Goal: Complete application form: Complete application form

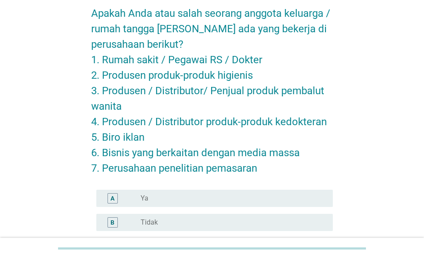
scroll to position [94, 0]
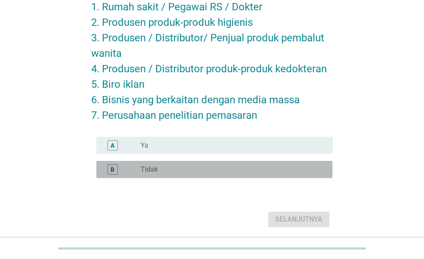
click at [215, 177] on div "B radio_button_unchecked Tidak" at bounding box center [214, 169] width 236 height 17
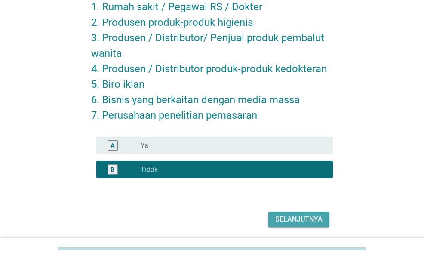
click at [308, 213] on button "Selanjutnya" at bounding box center [298, 218] width 61 height 15
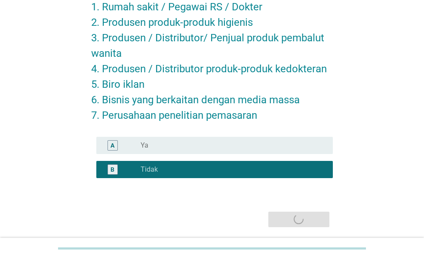
scroll to position [0, 0]
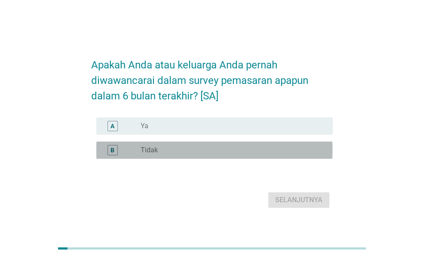
click at [235, 155] on div "B radio_button_unchecked Tidak" at bounding box center [214, 149] width 236 height 17
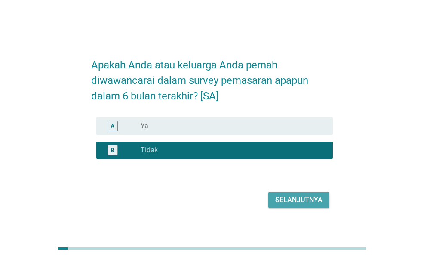
click at [295, 200] on div "Selanjutnya" at bounding box center [298, 200] width 47 height 10
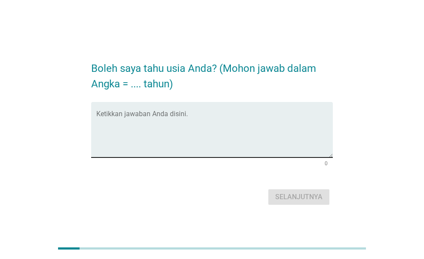
click at [246, 133] on textarea "Ketikkan jawaban Anda disini." at bounding box center [214, 134] width 236 height 45
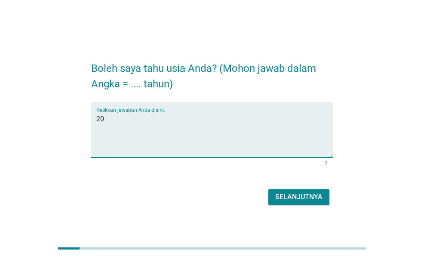
type textarea "20"
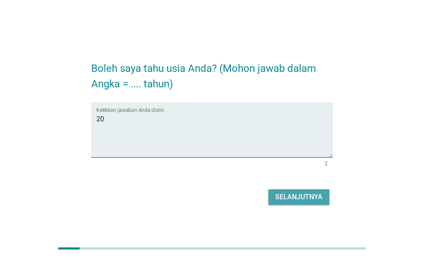
click at [323, 195] on button "Selanjutnya" at bounding box center [298, 196] width 61 height 15
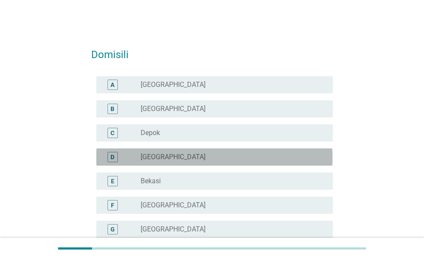
click at [264, 152] on div "radio_button_unchecked [GEOGRAPHIC_DATA]" at bounding box center [232, 157] width 185 height 10
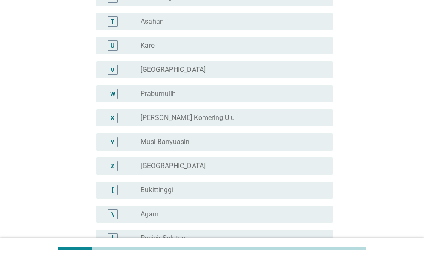
scroll to position [811, 0]
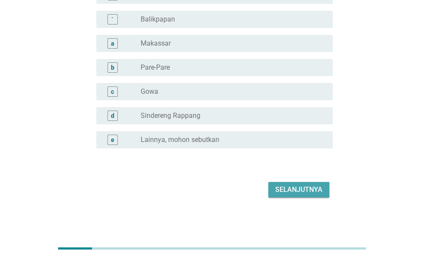
click at [288, 192] on div "Selanjutnya" at bounding box center [298, 189] width 47 height 10
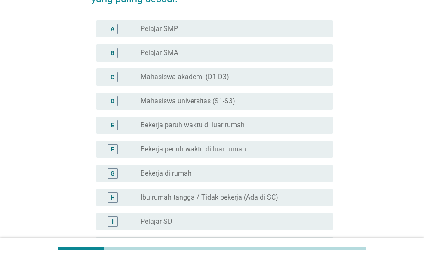
scroll to position [72, 0]
click at [235, 101] on label "Mahasiswa universitas (S1-S3)" at bounding box center [187, 100] width 95 height 9
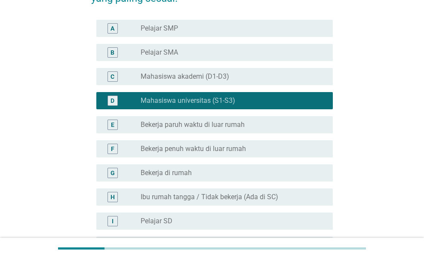
click at [247, 142] on div "F radio_button_unchecked Bekerja penuh waktu di luar rumah" at bounding box center [214, 148] width 236 height 17
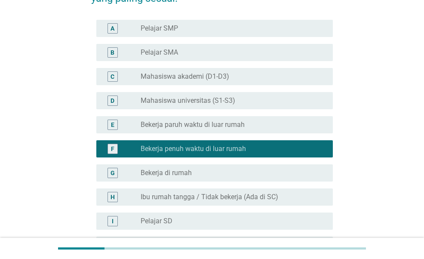
scroll to position [177, 0]
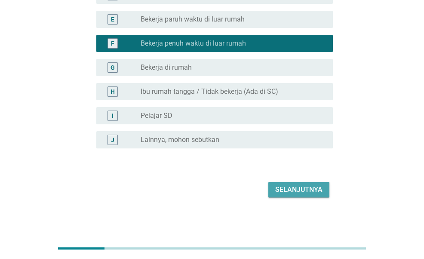
click at [296, 184] on div "Selanjutnya" at bounding box center [298, 189] width 47 height 10
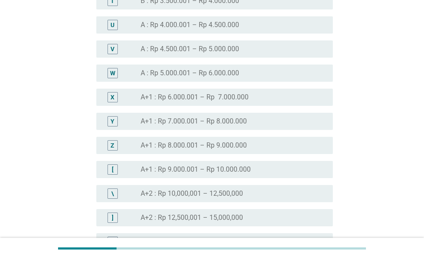
scroll to position [846, 0]
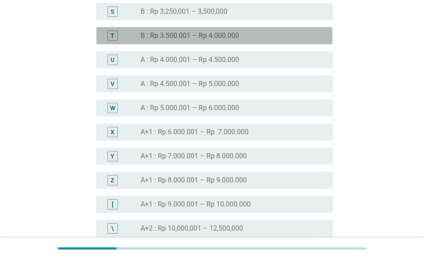
click at [235, 35] on label "B : Rp 3.500.001 – Rp 4.000.000" at bounding box center [189, 35] width 98 height 9
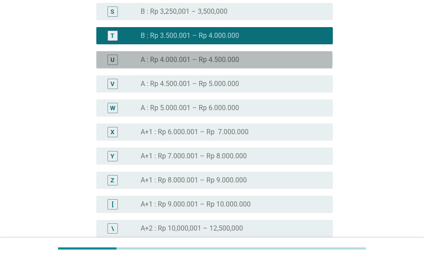
click at [243, 62] on div "radio_button_unchecked A : Rp 4.000.001 – Rp 4.500.000" at bounding box center [229, 59] width 178 height 9
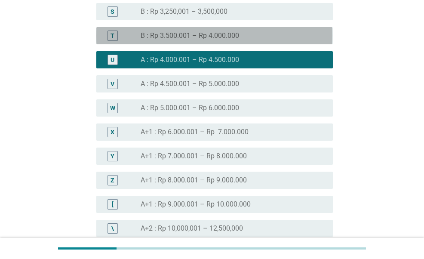
click at [260, 34] on div "radio_button_unchecked B : Rp 3.500.001 – Rp 4.000.000" at bounding box center [229, 35] width 178 height 9
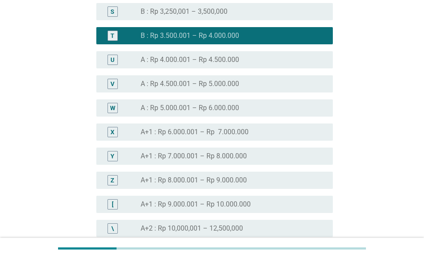
scroll to position [1007, 0]
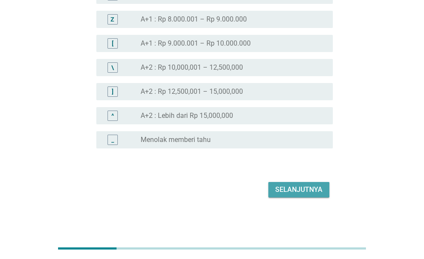
click at [310, 186] on div "Selanjutnya" at bounding box center [298, 189] width 47 height 10
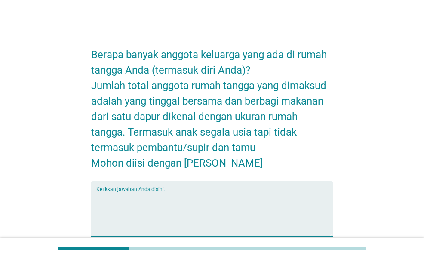
click at [173, 193] on textarea "Ketikkan jawaban Anda disini." at bounding box center [214, 213] width 236 height 45
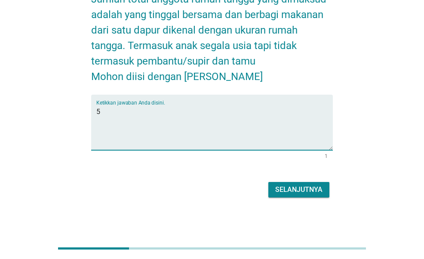
type textarea "5"
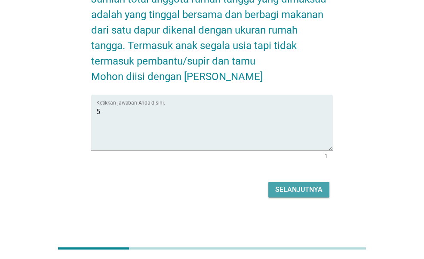
click at [318, 185] on div "Selanjutnya" at bounding box center [298, 189] width 47 height 10
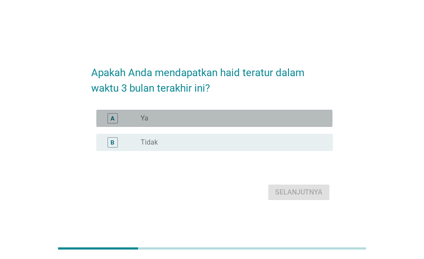
click at [216, 115] on div "radio_button_unchecked Ya" at bounding box center [229, 118] width 178 height 9
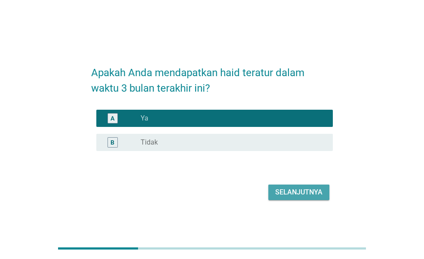
click at [301, 189] on div "Selanjutnya" at bounding box center [298, 192] width 47 height 10
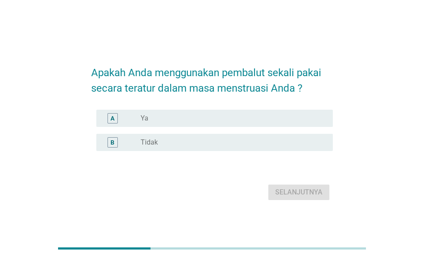
click at [261, 127] on div "A radio_button_unchecked Ya" at bounding box center [211, 118] width 241 height 24
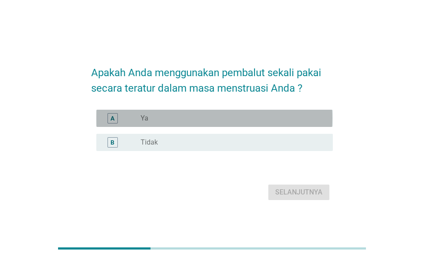
click at [257, 118] on div "radio_button_unchecked Ya" at bounding box center [229, 118] width 178 height 9
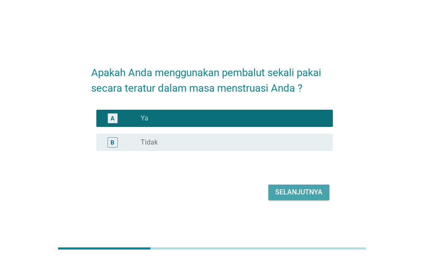
click at [299, 189] on div "Selanjutnya" at bounding box center [298, 192] width 47 height 10
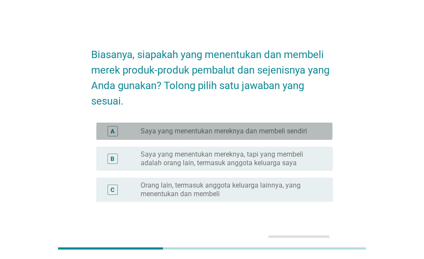
click at [299, 134] on label "Saya yang menentukan mereknya dan membeli sendiri" at bounding box center [223, 131] width 166 height 9
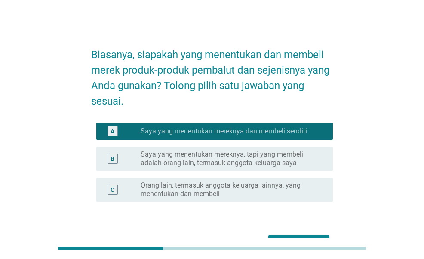
scroll to position [53, 0]
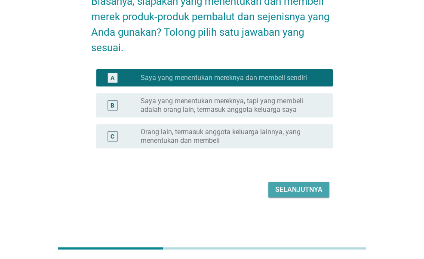
click at [302, 192] on div "Selanjutnya" at bounding box center [298, 189] width 47 height 10
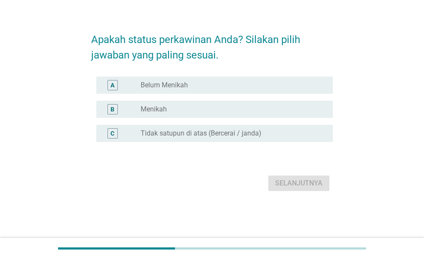
scroll to position [0, 0]
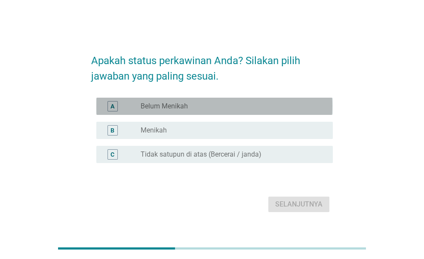
click at [286, 107] on div "radio_button_unchecked Belum Menikah" at bounding box center [229, 106] width 178 height 9
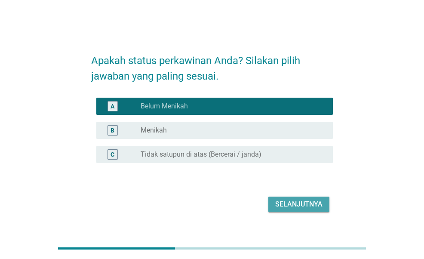
click at [305, 201] on div "Selanjutnya" at bounding box center [298, 204] width 47 height 10
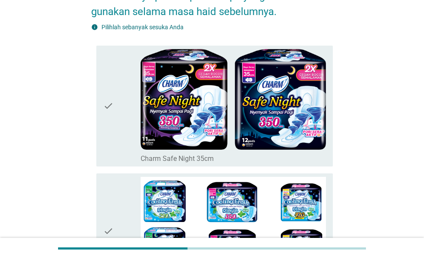
scroll to position [201, 0]
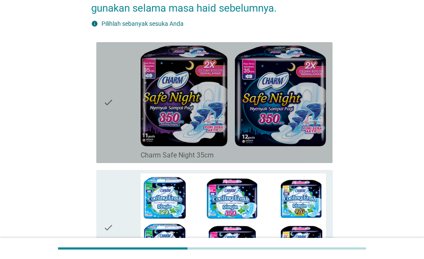
click at [129, 119] on div "check" at bounding box center [121, 103] width 37 height 114
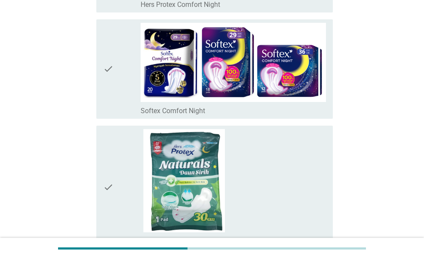
scroll to position [590, 0]
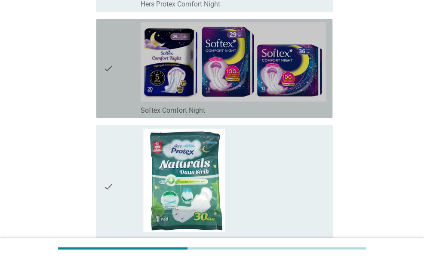
click at [125, 86] on div "check" at bounding box center [121, 68] width 37 height 92
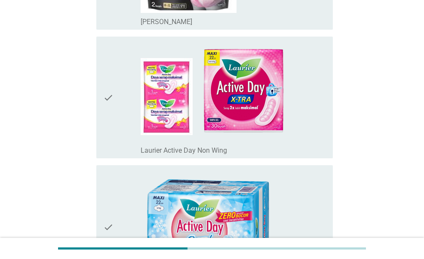
scroll to position [940, 0]
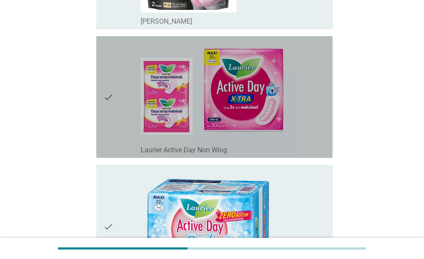
click at [125, 86] on div "check" at bounding box center [121, 97] width 37 height 115
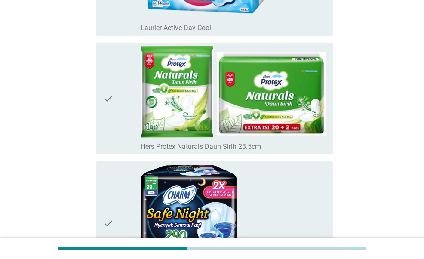
scroll to position [1350, 0]
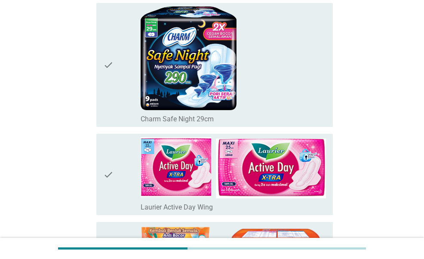
click at [125, 157] on div "check" at bounding box center [121, 174] width 37 height 74
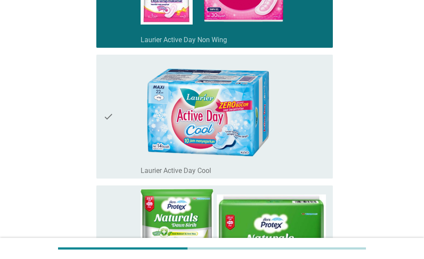
scroll to position [967, 0]
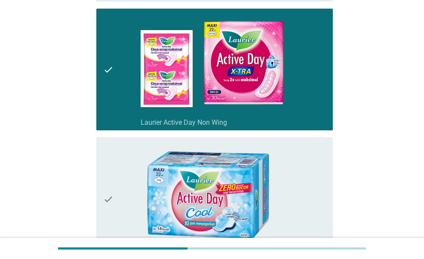
click at [131, 104] on div "check" at bounding box center [121, 69] width 37 height 115
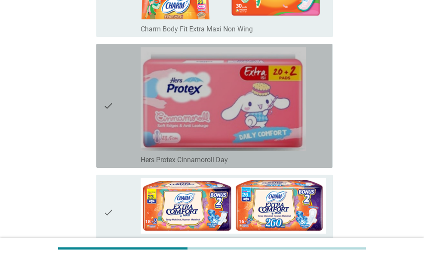
click at [131, 104] on div "check" at bounding box center [121, 105] width 37 height 117
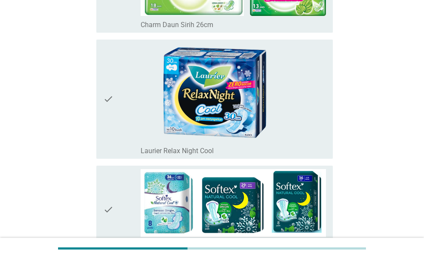
scroll to position [3587, 0]
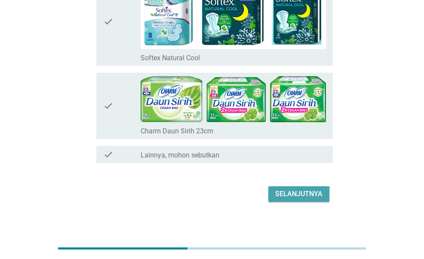
click at [314, 189] on div "Selanjutnya" at bounding box center [298, 194] width 47 height 10
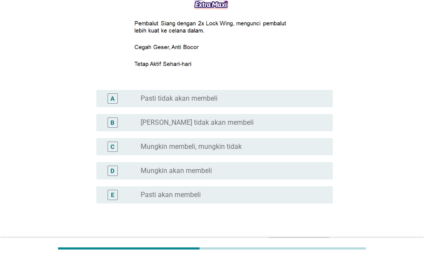
scroll to position [138, 0]
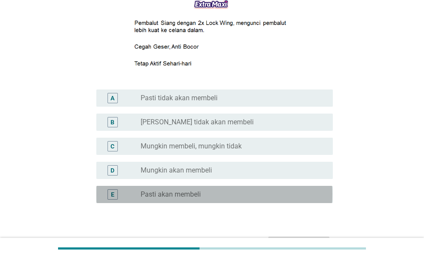
click at [223, 193] on div "radio_button_unchecked Pasti akan membeli" at bounding box center [229, 194] width 178 height 9
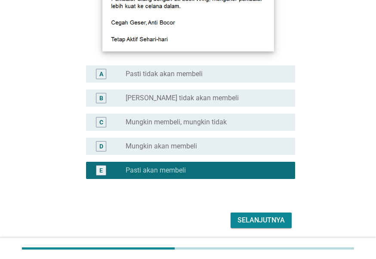
scroll to position [201, 0]
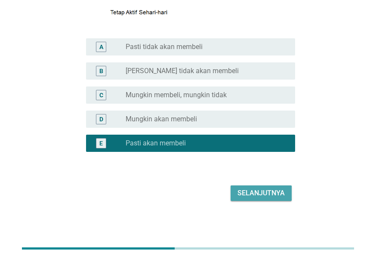
click at [260, 193] on div "Selanjutnya" at bounding box center [260, 193] width 47 height 10
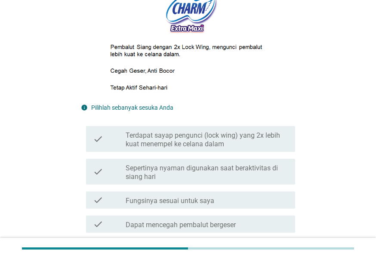
scroll to position [141, 0]
click at [214, 135] on label "Terdapat sayap pengunci (lock wing) yang 2x lebih kuat menempel ke celana dalam" at bounding box center [206, 139] width 162 height 17
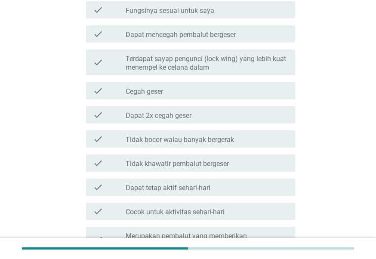
scroll to position [332, 0]
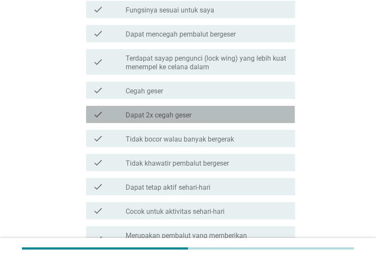
click at [211, 113] on div "check_box_outline_blank Dapat 2x cegah geser" at bounding box center [206, 114] width 162 height 10
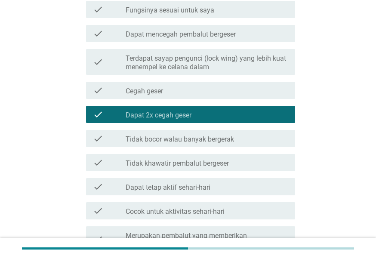
click at [223, 60] on label "Terdapat sayap pengunci (lock wing) yang lebih kuat menempel ke celana dalam" at bounding box center [206, 62] width 162 height 17
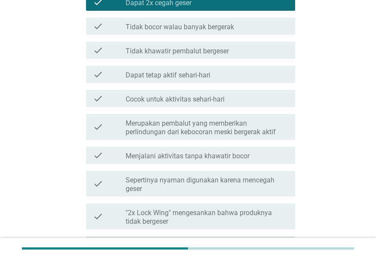
scroll to position [444, 0]
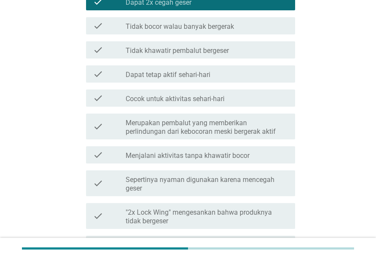
click at [223, 52] on label "Tidak khawatir pembalut bergeser" at bounding box center [176, 50] width 103 height 9
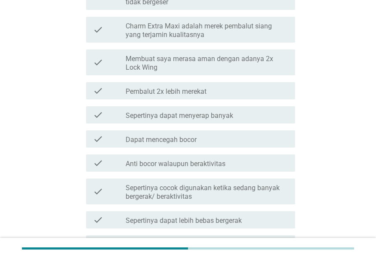
scroll to position [802, 0]
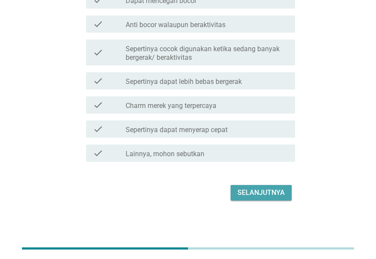
click at [268, 186] on button "Selanjutnya" at bounding box center [260, 192] width 61 height 15
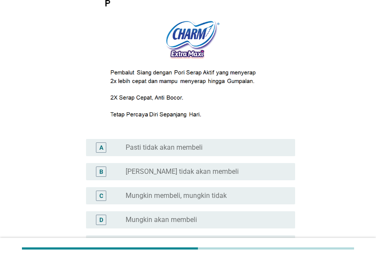
scroll to position [201, 0]
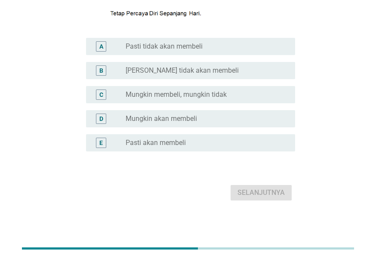
click at [274, 152] on div "E radio_button_unchecked Pasti akan membeli" at bounding box center [188, 143] width 214 height 24
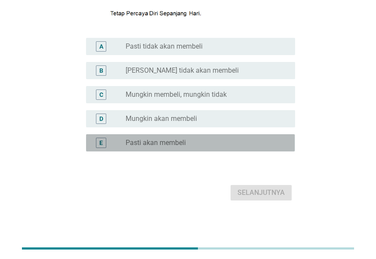
click at [273, 144] on div "radio_button_unchecked Pasti akan membeli" at bounding box center [203, 142] width 156 height 9
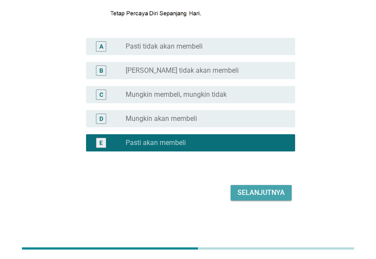
click at [275, 195] on div "Selanjutnya" at bounding box center [260, 192] width 47 height 10
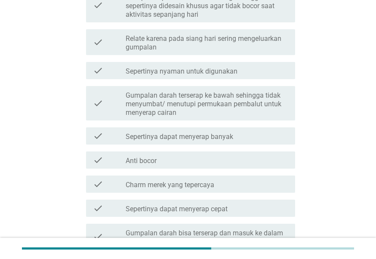
scroll to position [424, 0]
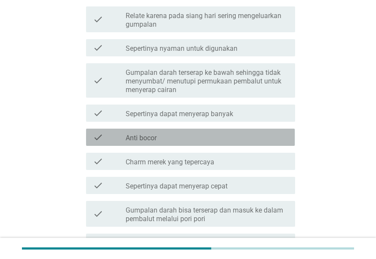
click at [253, 137] on div "check_box_outline_blank Anti bocor" at bounding box center [206, 137] width 162 height 10
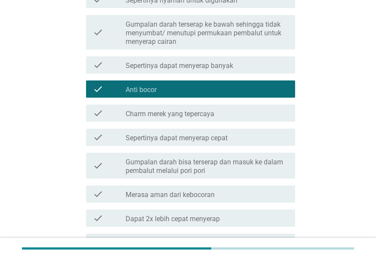
scroll to position [556, 0]
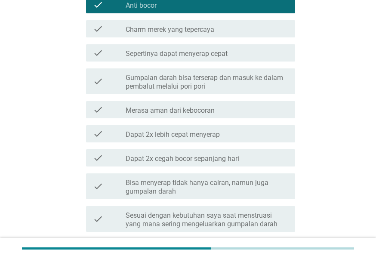
click at [243, 124] on div "check check_box_outline_blank Dapat 2x lebih cepat menyerap" at bounding box center [188, 134] width 214 height 24
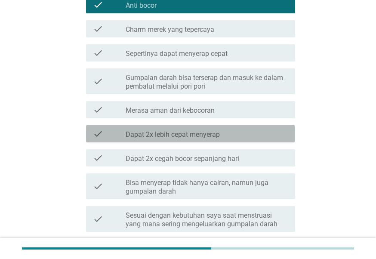
click at [242, 132] on div "check_box_outline_blank Dapat 2x lebih cepat menyerap" at bounding box center [206, 133] width 162 height 10
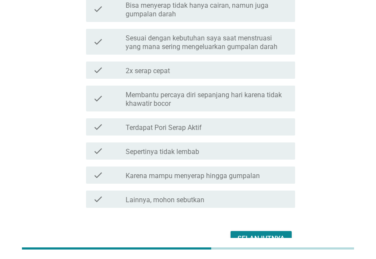
scroll to position [731, 0]
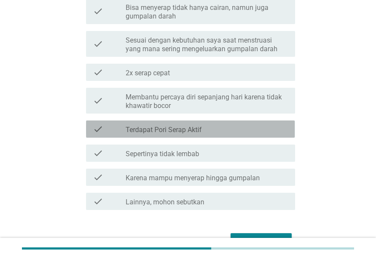
click at [229, 123] on div "check check_box_outline_blank Terdapat Pori Serap Aktif" at bounding box center [190, 128] width 208 height 17
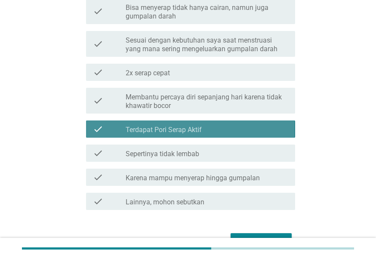
click at [229, 123] on div "check check_box_outline_blank Terdapat Pori Serap Aktif" at bounding box center [190, 128] width 208 height 17
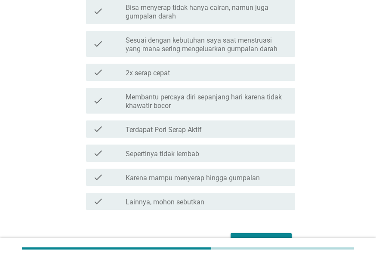
click at [233, 105] on label "Membantu percaya diri sepanjang hari karena tidak khawatir bocor" at bounding box center [206, 101] width 162 height 17
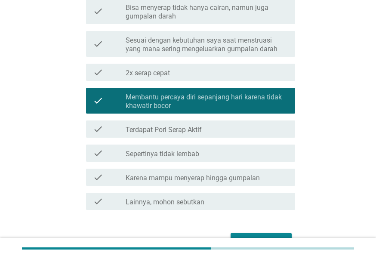
scroll to position [779, 0]
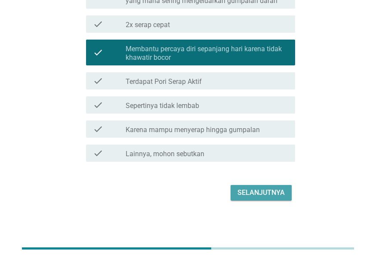
click at [262, 195] on div "Selanjutnya" at bounding box center [260, 192] width 47 height 10
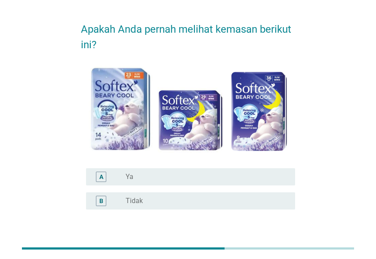
scroll to position [22, 0]
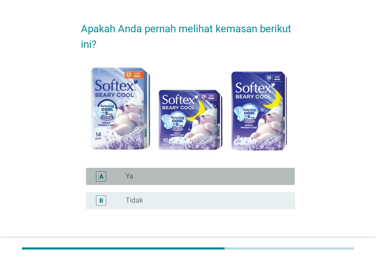
click at [260, 178] on div "radio_button_unchecked Ya" at bounding box center [203, 176] width 156 height 9
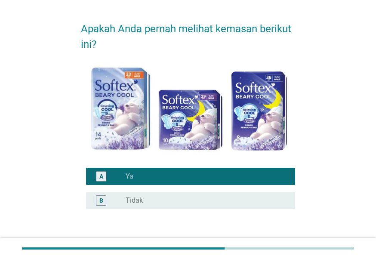
scroll to position [79, 0]
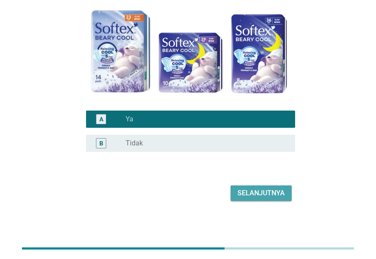
click at [277, 194] on div "Selanjutnya" at bounding box center [260, 193] width 47 height 10
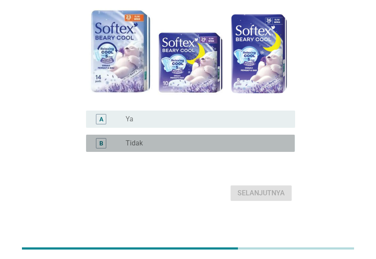
click at [259, 136] on div "B radio_button_unchecked Tidak" at bounding box center [190, 142] width 208 height 17
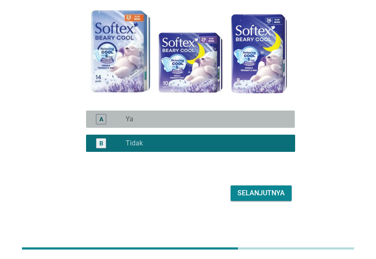
click at [258, 116] on div "radio_button_unchecked Ya" at bounding box center [203, 119] width 156 height 9
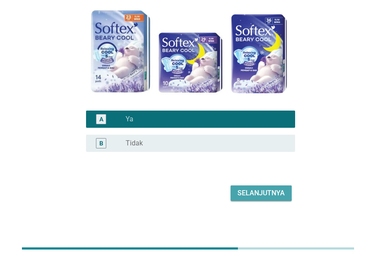
click at [264, 189] on div "Selanjutnya" at bounding box center [260, 193] width 47 height 10
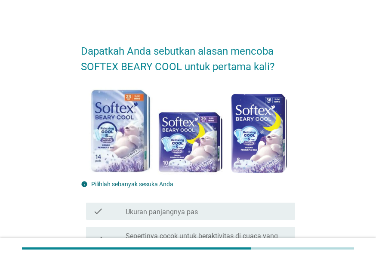
scroll to position [68, 0]
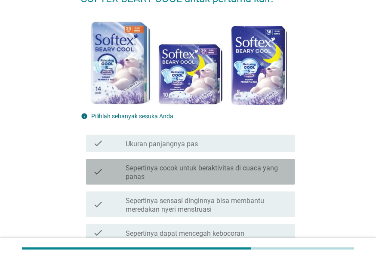
click at [252, 174] on label "Sepertinya cocok untuk beraktivitas di cuaca yang panas" at bounding box center [206, 172] width 162 height 17
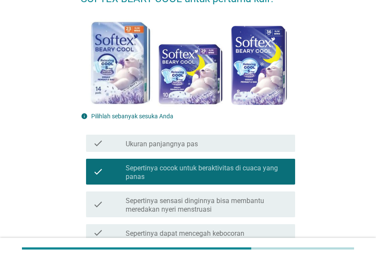
click at [239, 212] on label "Sepertinya sensasi dinginnya bisa membantu meredakan nyeri menstruasi" at bounding box center [206, 204] width 162 height 17
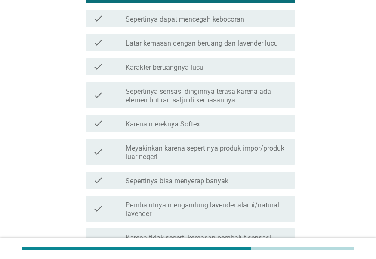
scroll to position [284, 0]
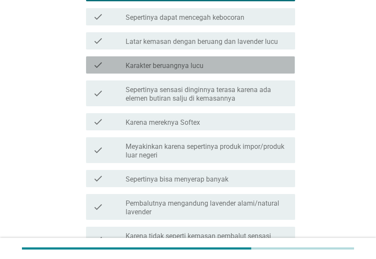
click at [247, 61] on div "check_box_outline_blank Karakter beruangnya lucu" at bounding box center [206, 65] width 162 height 10
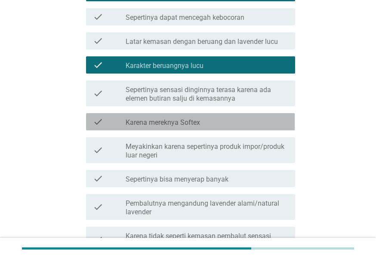
click at [221, 116] on div "check check_box_outline_blank Karena mereknya Softex" at bounding box center [190, 121] width 208 height 17
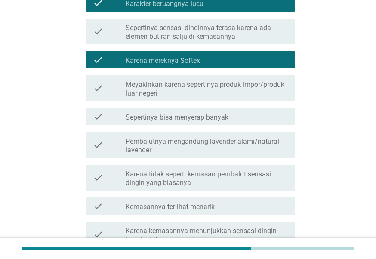
scroll to position [345, 0]
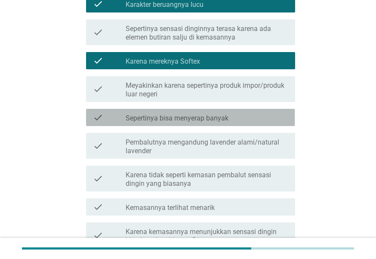
click at [221, 116] on label "Sepertinya bisa menyerap banyak" at bounding box center [176, 118] width 103 height 9
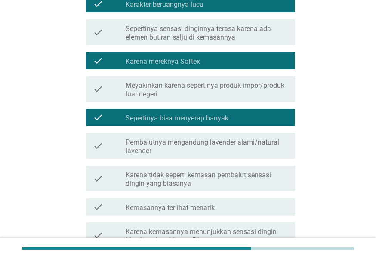
scroll to position [649, 0]
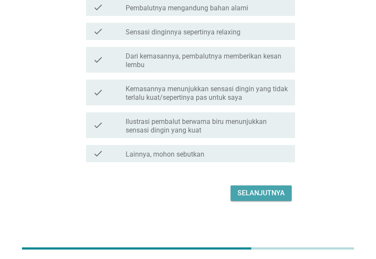
click at [263, 195] on div "Selanjutnya" at bounding box center [260, 193] width 47 height 10
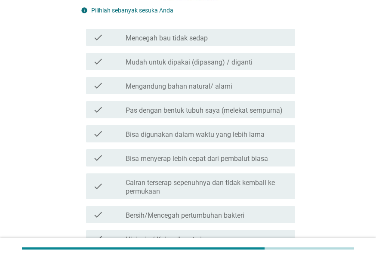
scroll to position [238, 0]
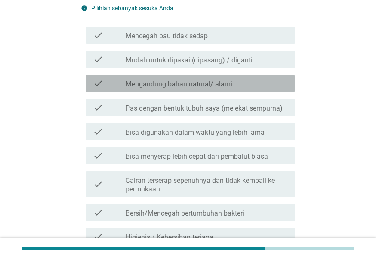
click at [230, 89] on label "Mengandung bahan natural/ alami" at bounding box center [178, 84] width 107 height 9
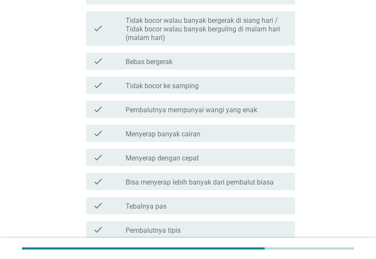
scroll to position [694, 0]
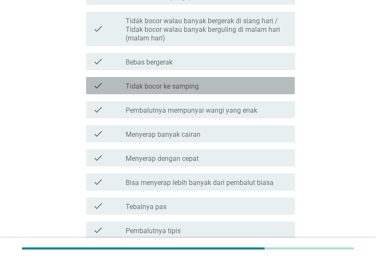
click at [193, 91] on label "Tidak bocor ke samping" at bounding box center [161, 86] width 73 height 9
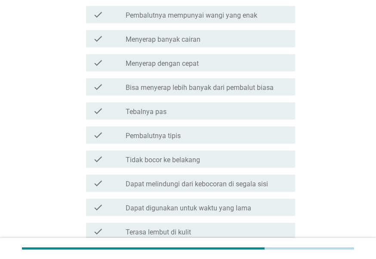
scroll to position [789, 0]
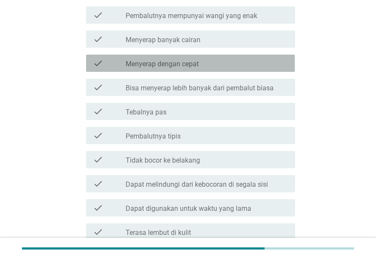
click at [191, 68] on label "Menyerap dengan cepat" at bounding box center [161, 64] width 73 height 9
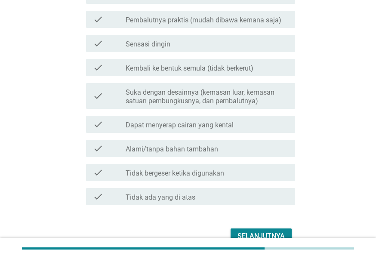
scroll to position [1140, 0]
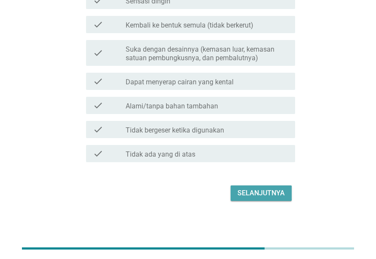
click at [257, 188] on div "Selanjutnya" at bounding box center [260, 193] width 47 height 10
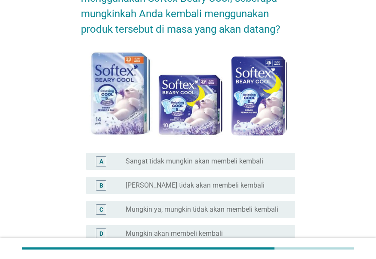
scroll to position [183, 0]
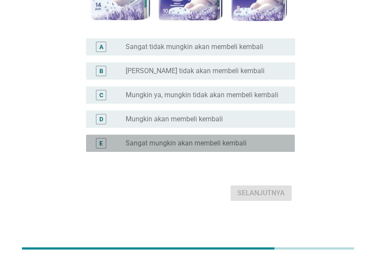
click at [238, 144] on label "Sangat mungkin akan membeli kembali" at bounding box center [185, 143] width 121 height 9
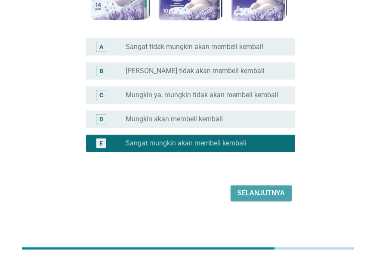
click at [258, 190] on div "Selanjutnya" at bounding box center [260, 193] width 47 height 10
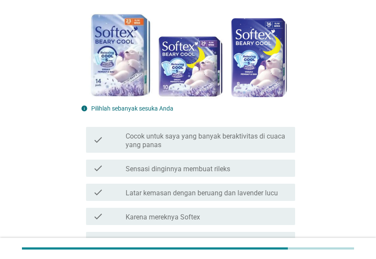
scroll to position [123, 0]
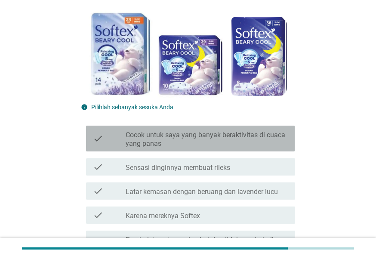
click at [246, 136] on label "Cocok untuk saya yang banyak beraktivitas di cuaca yang panas" at bounding box center [206, 139] width 162 height 17
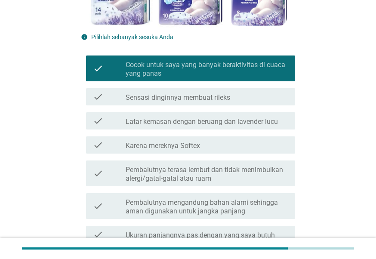
scroll to position [195, 0]
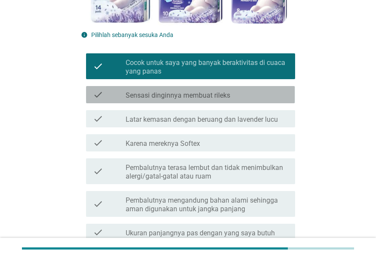
click at [235, 91] on div "check_box_outline_blank Sensasi dinginnya membuat rileks" at bounding box center [206, 94] width 162 height 10
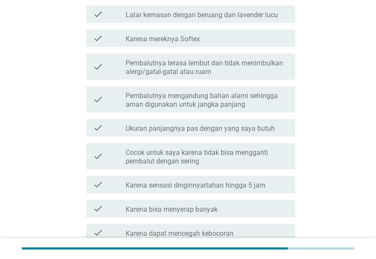
scroll to position [300, 0]
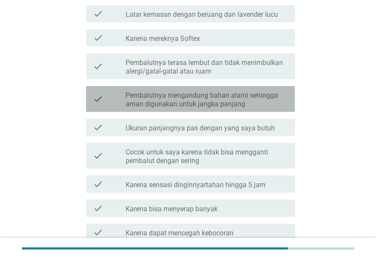
click at [235, 91] on label "Pembalutnya mengandung bahan alami sehingga aman digunakan untuk jangka panjang" at bounding box center [206, 99] width 162 height 17
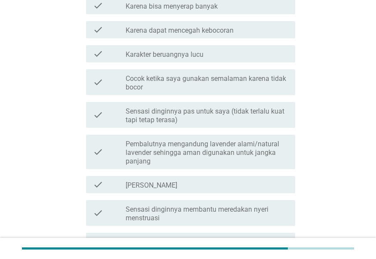
scroll to position [516, 0]
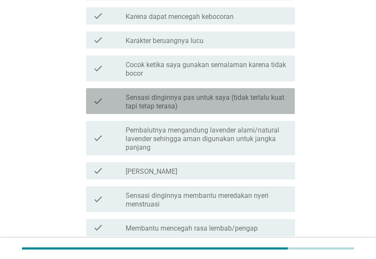
click at [232, 95] on label "Sensasi dinginnya pas untuk saya (tidak terlalu kuat tapi tetap terasa)" at bounding box center [206, 101] width 162 height 17
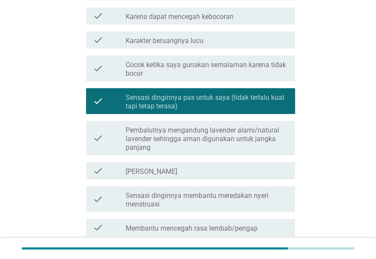
scroll to position [638, 0]
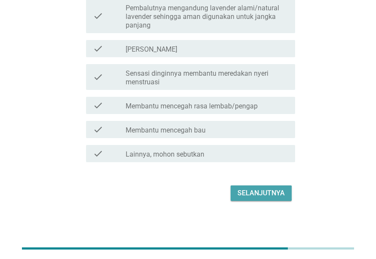
click at [248, 194] on div "Selanjutnya" at bounding box center [260, 193] width 47 height 10
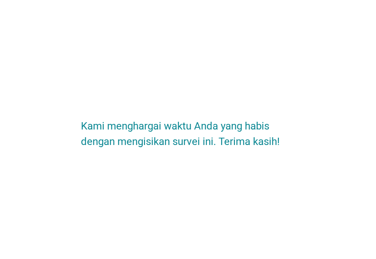
scroll to position [0, 0]
